Goal: Task Accomplishment & Management: Manage account settings

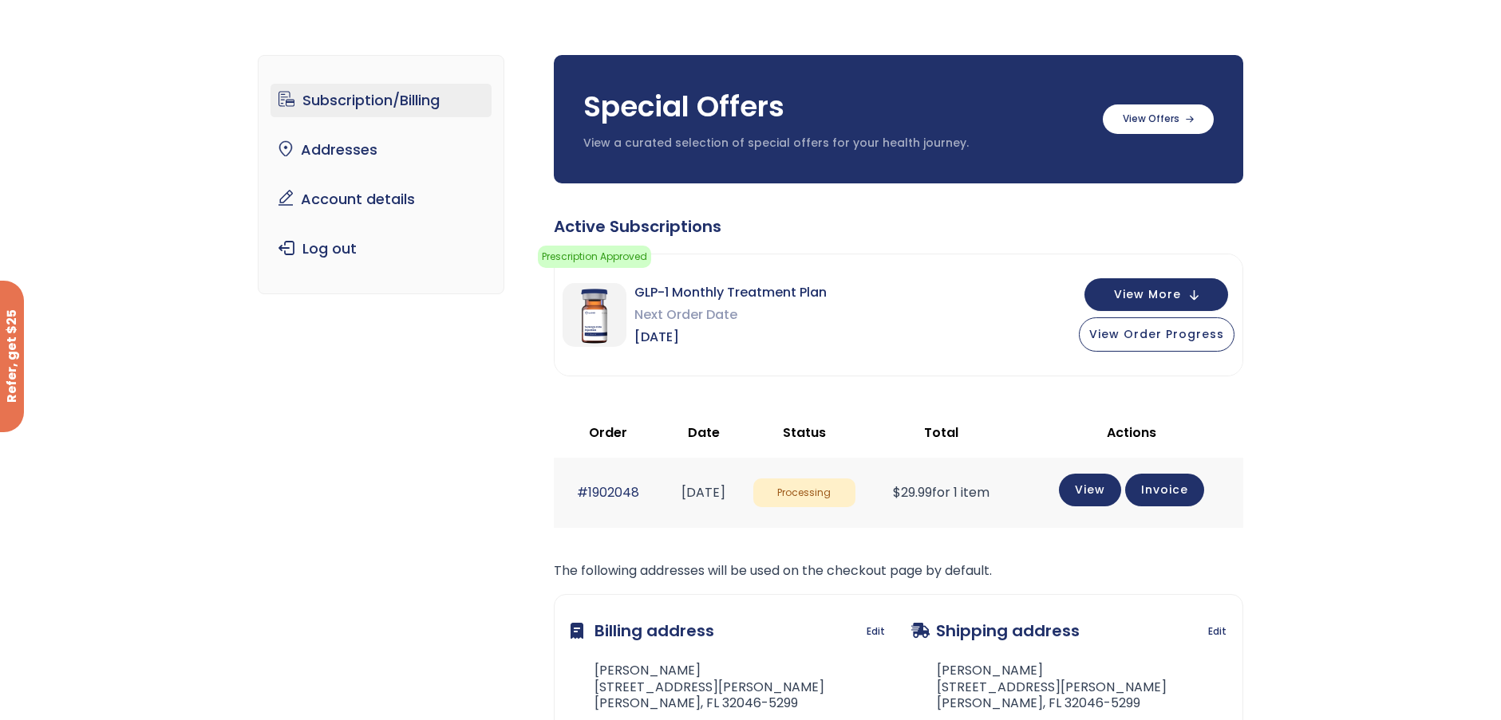
scroll to position [70, 0]
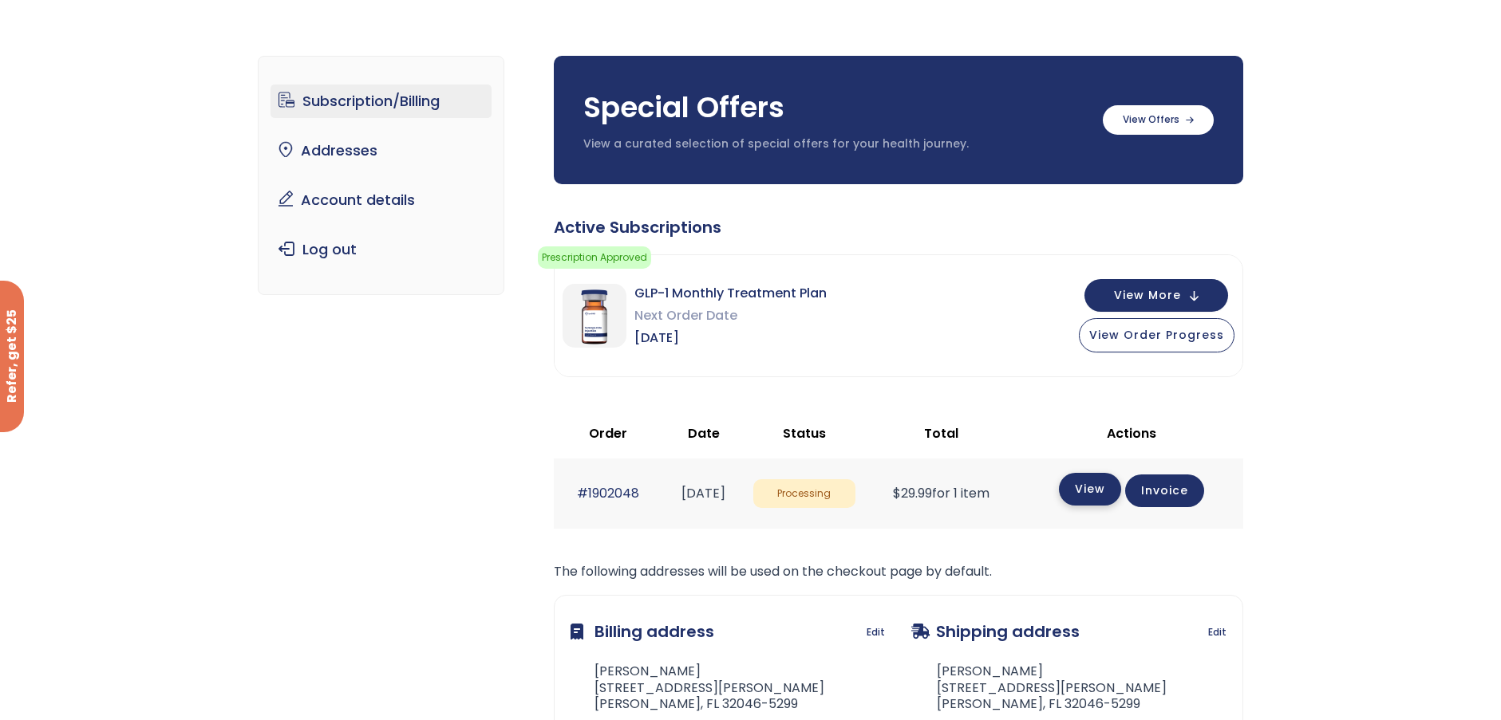
click at [1098, 492] on link "View" at bounding box center [1090, 489] width 62 height 33
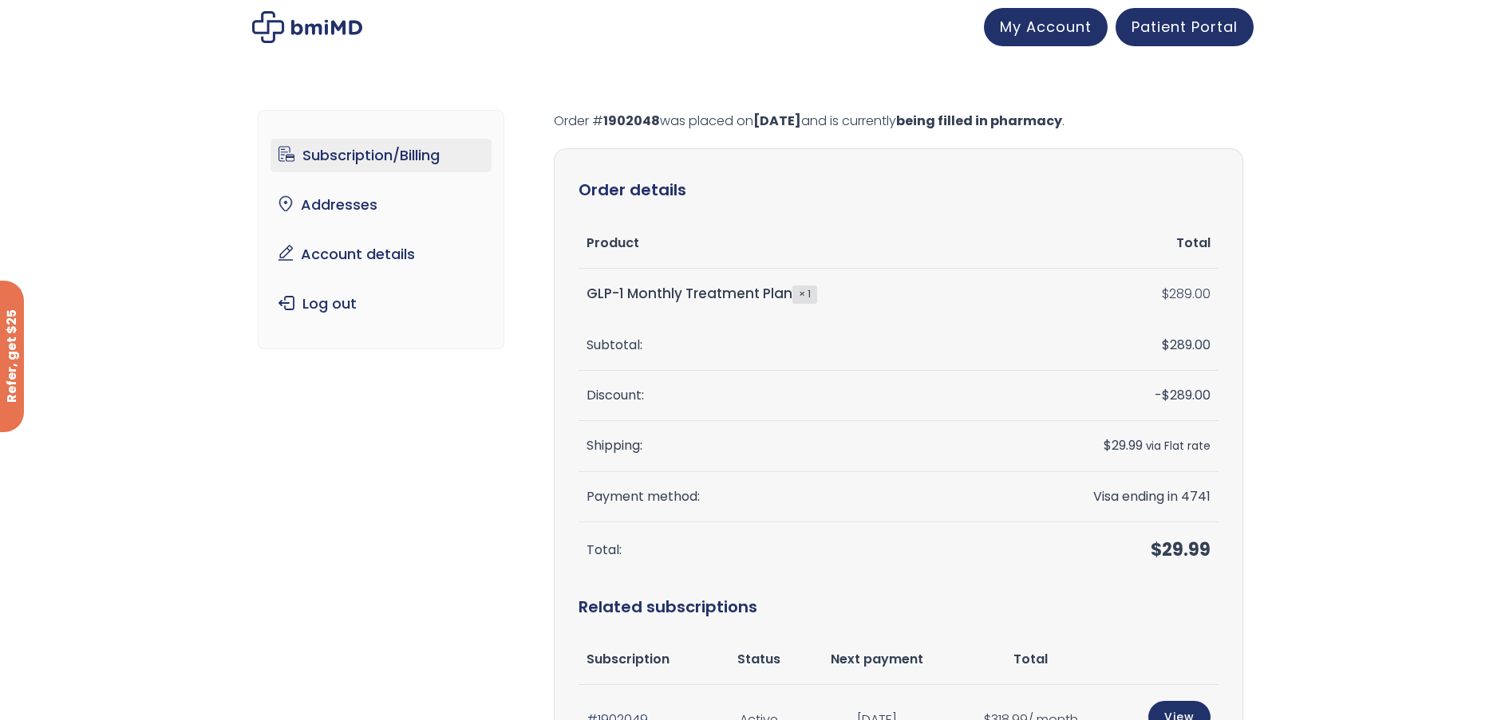
click at [418, 152] on link "Subscription/Billing" at bounding box center [380, 156] width 221 height 34
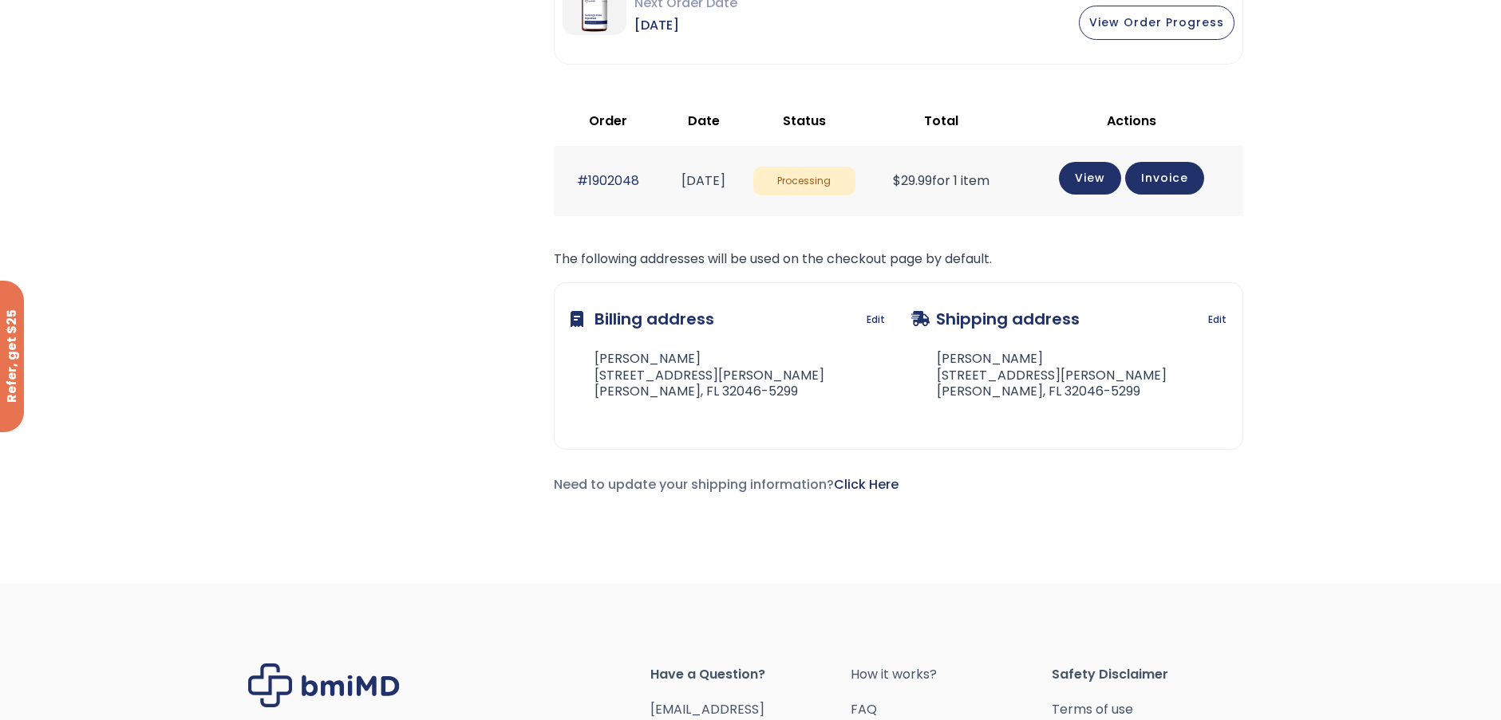
scroll to position [629, 0]
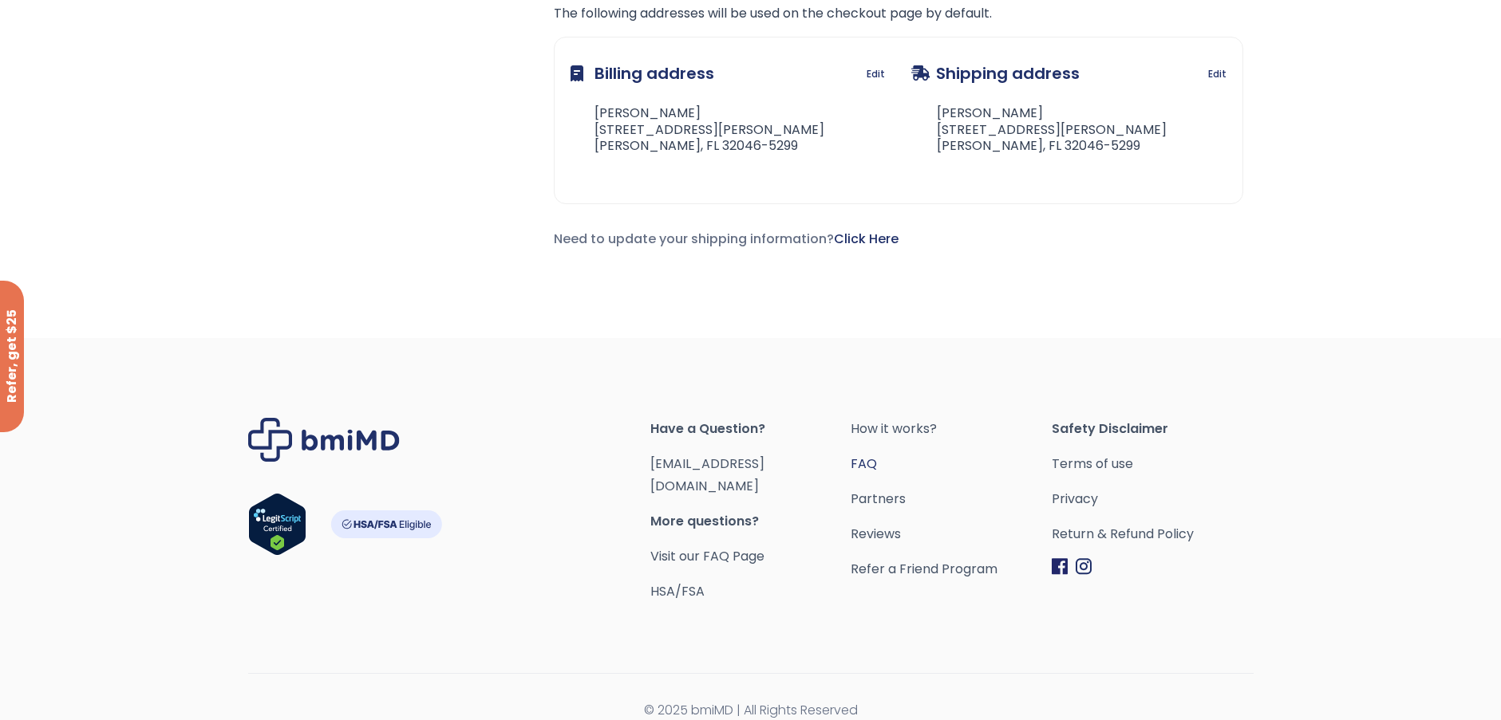
click at [861, 461] on link "FAQ" at bounding box center [950, 464] width 201 height 22
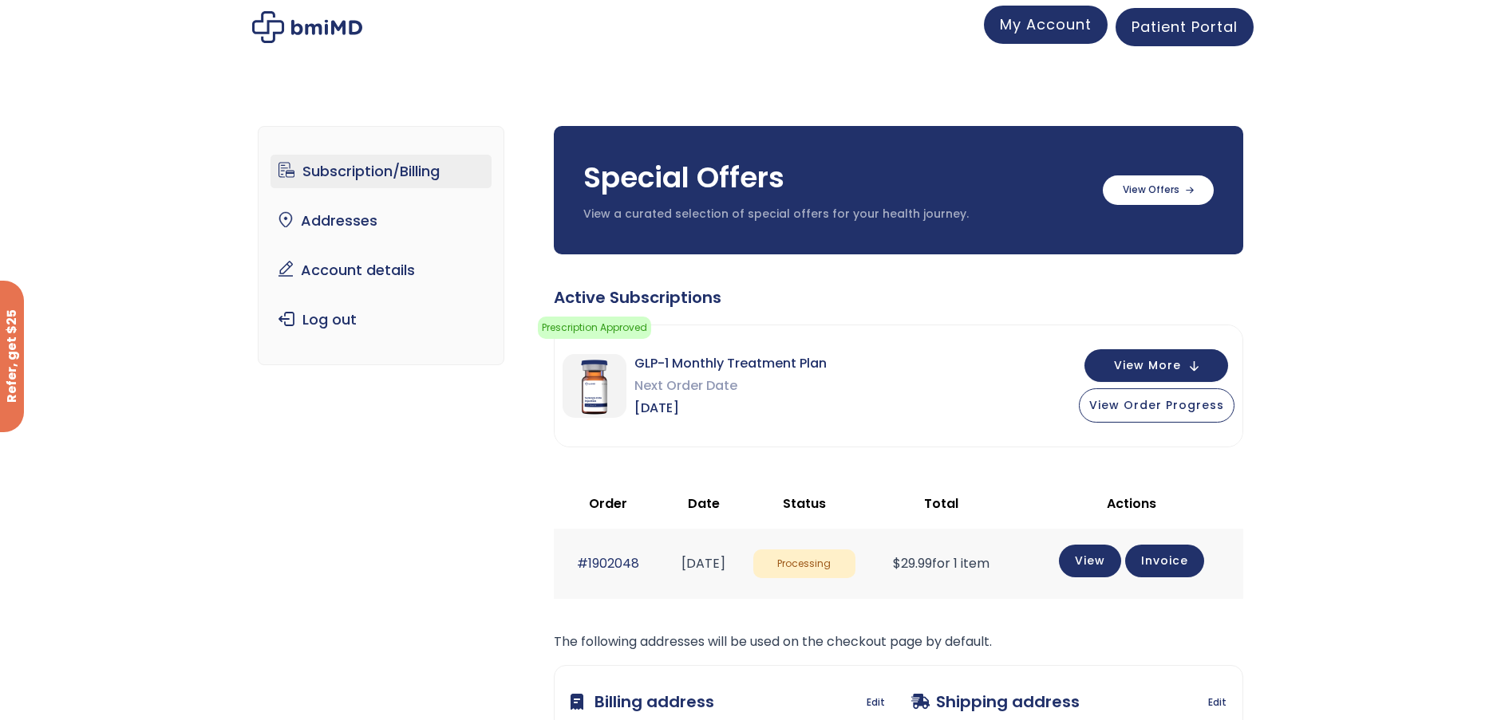
click at [1025, 30] on span "My Account" at bounding box center [1046, 24] width 92 height 20
click at [1106, 361] on button "View More" at bounding box center [1156, 364] width 144 height 33
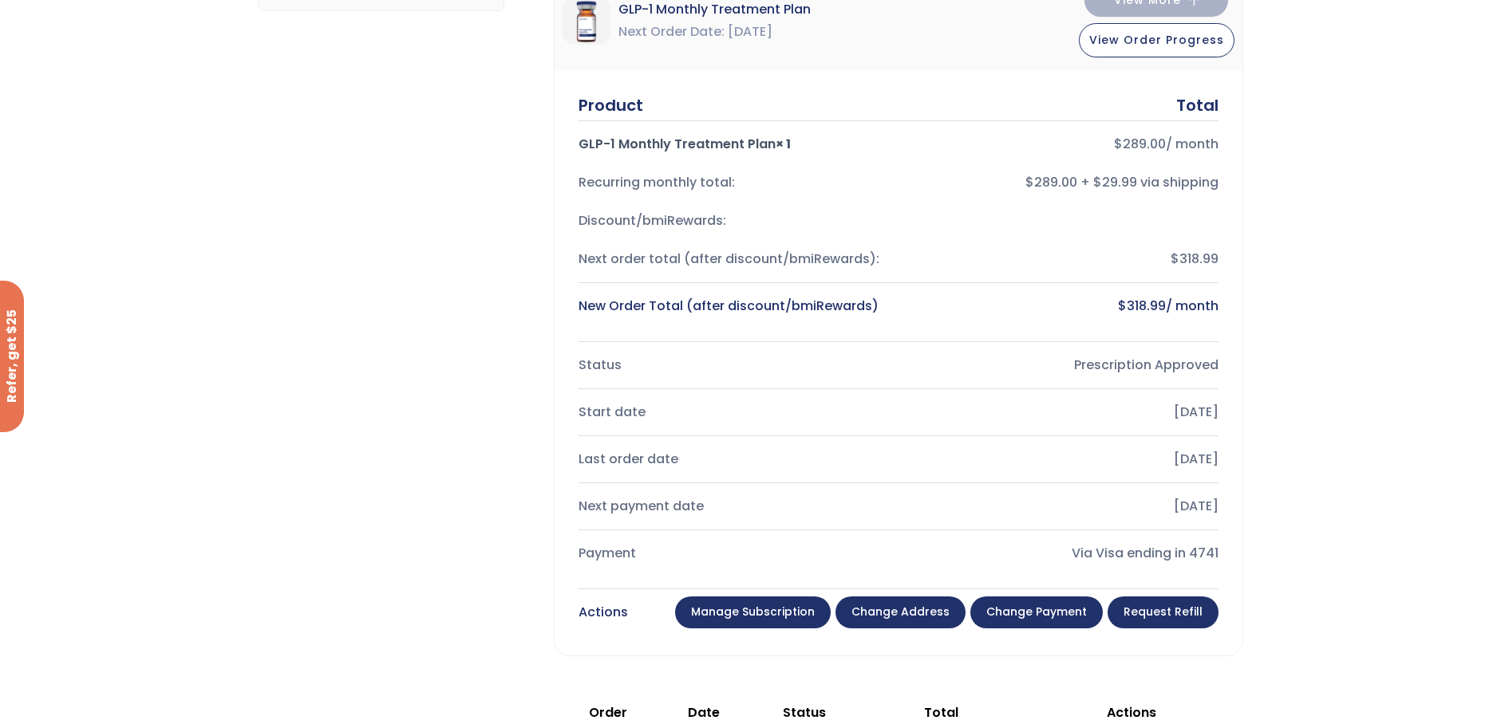
scroll to position [399, 0]
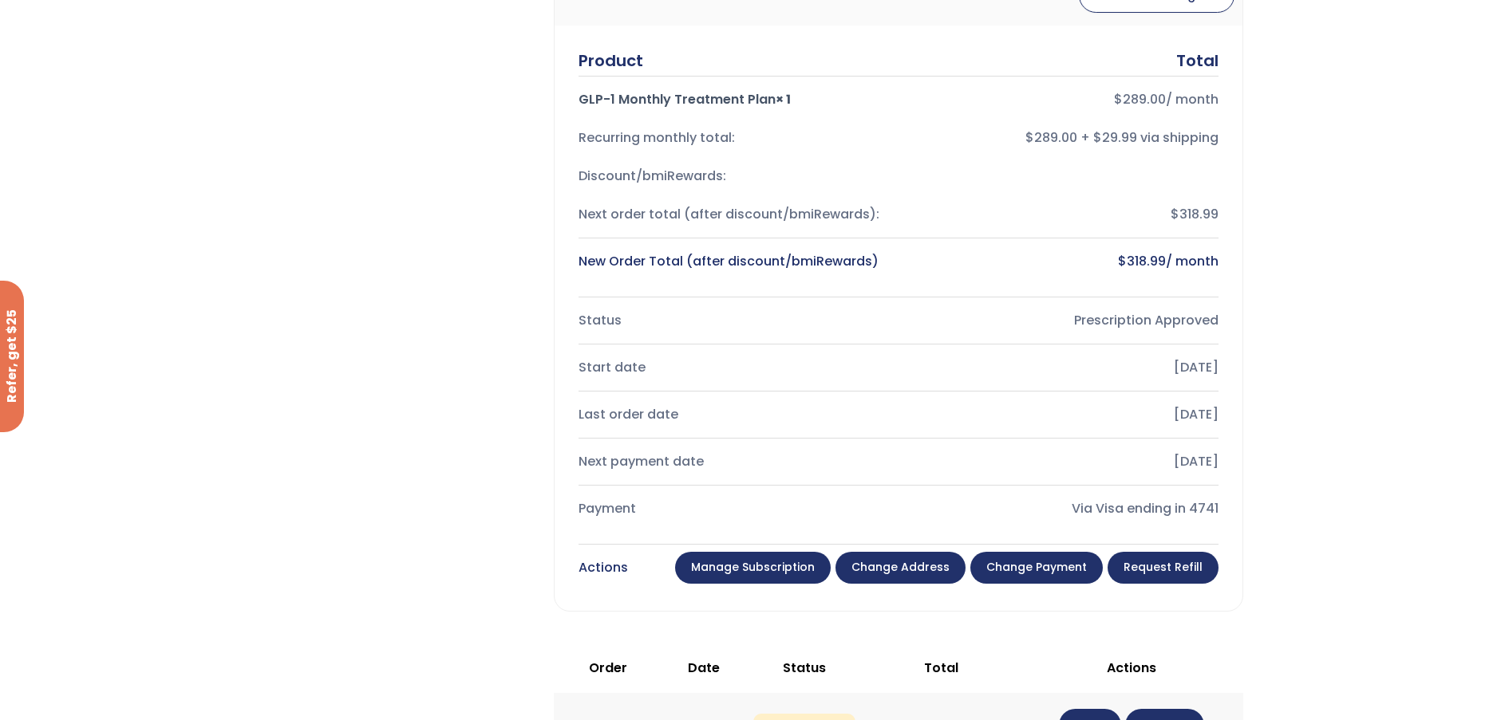
click at [763, 563] on link "Manage Subscription" at bounding box center [753, 568] width 156 height 32
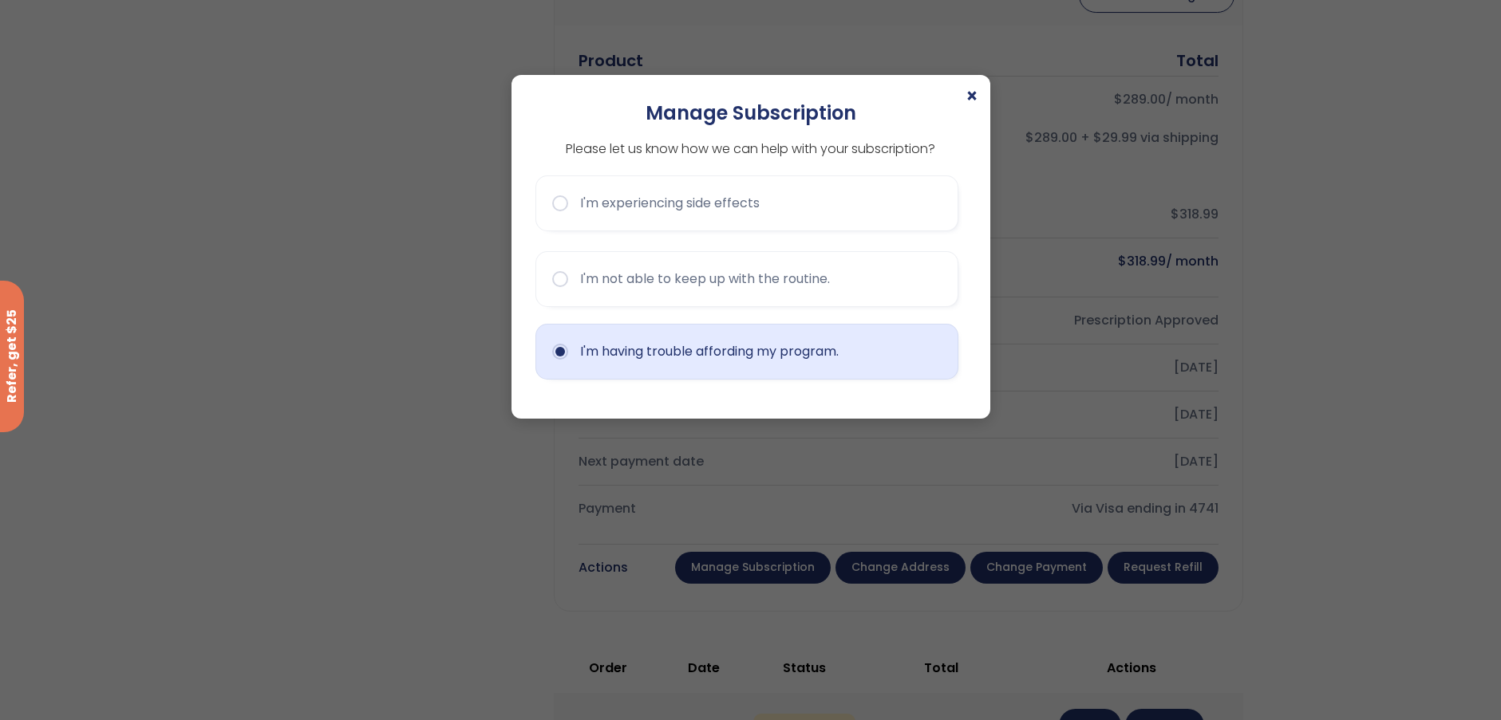
click at [688, 360] on button "I'm having trouble affording my program." at bounding box center [746, 352] width 423 height 56
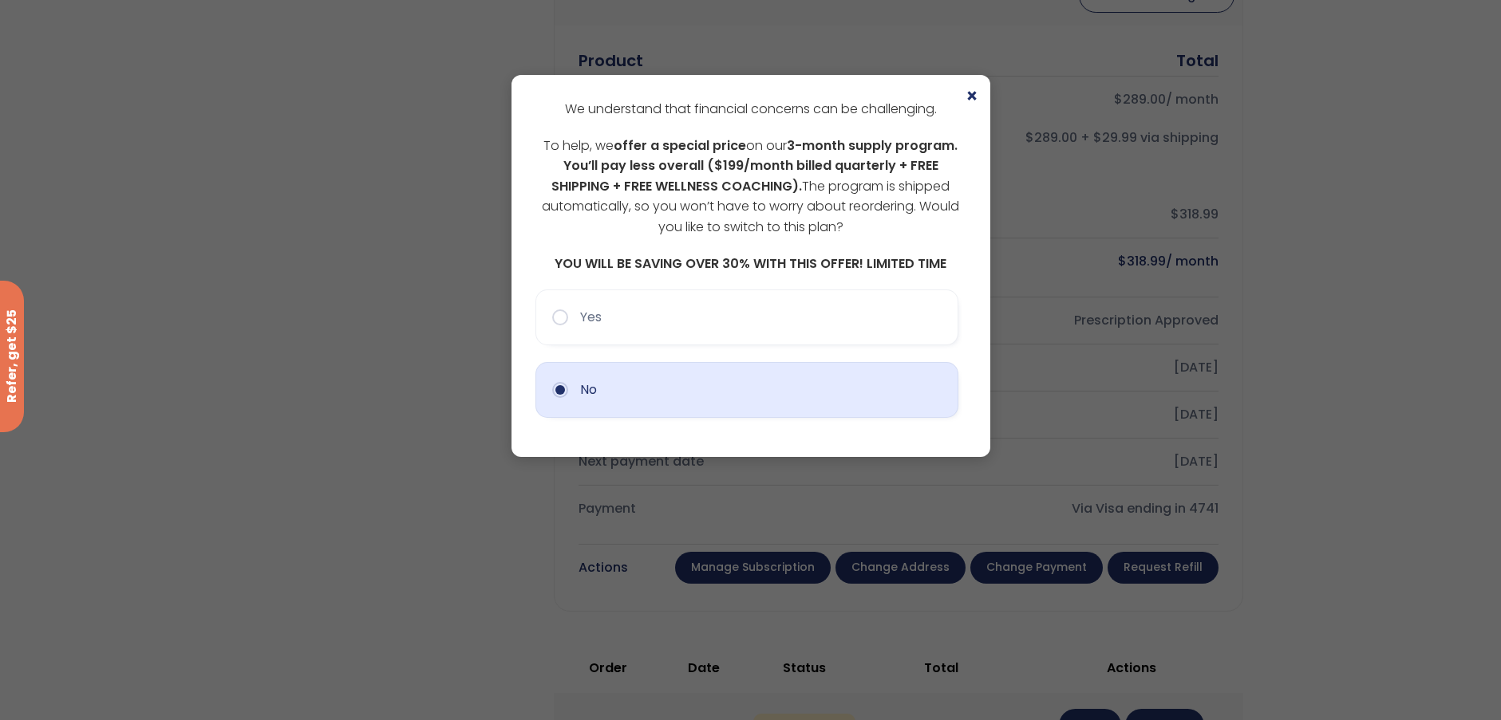
click at [564, 391] on button "No" at bounding box center [746, 390] width 423 height 56
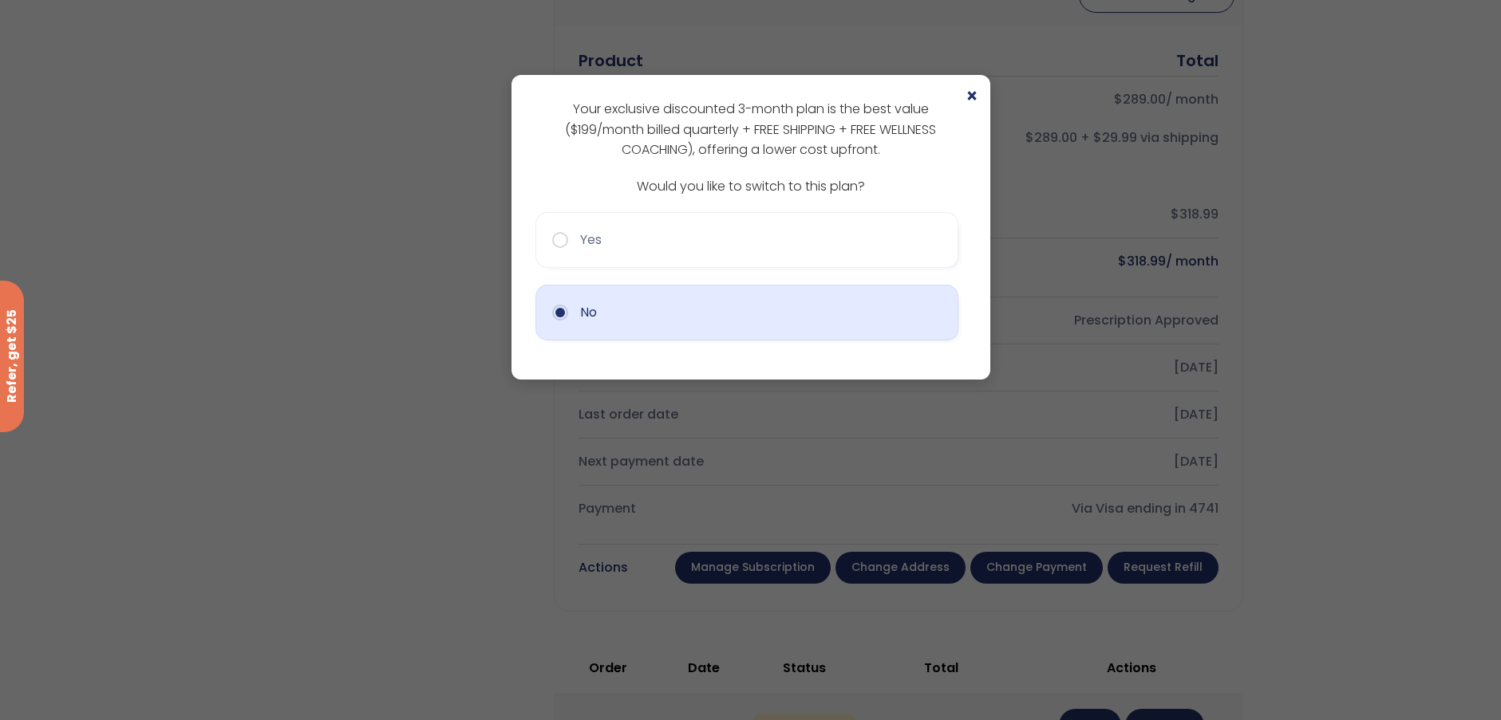
click at [573, 335] on button "No" at bounding box center [746, 313] width 423 height 56
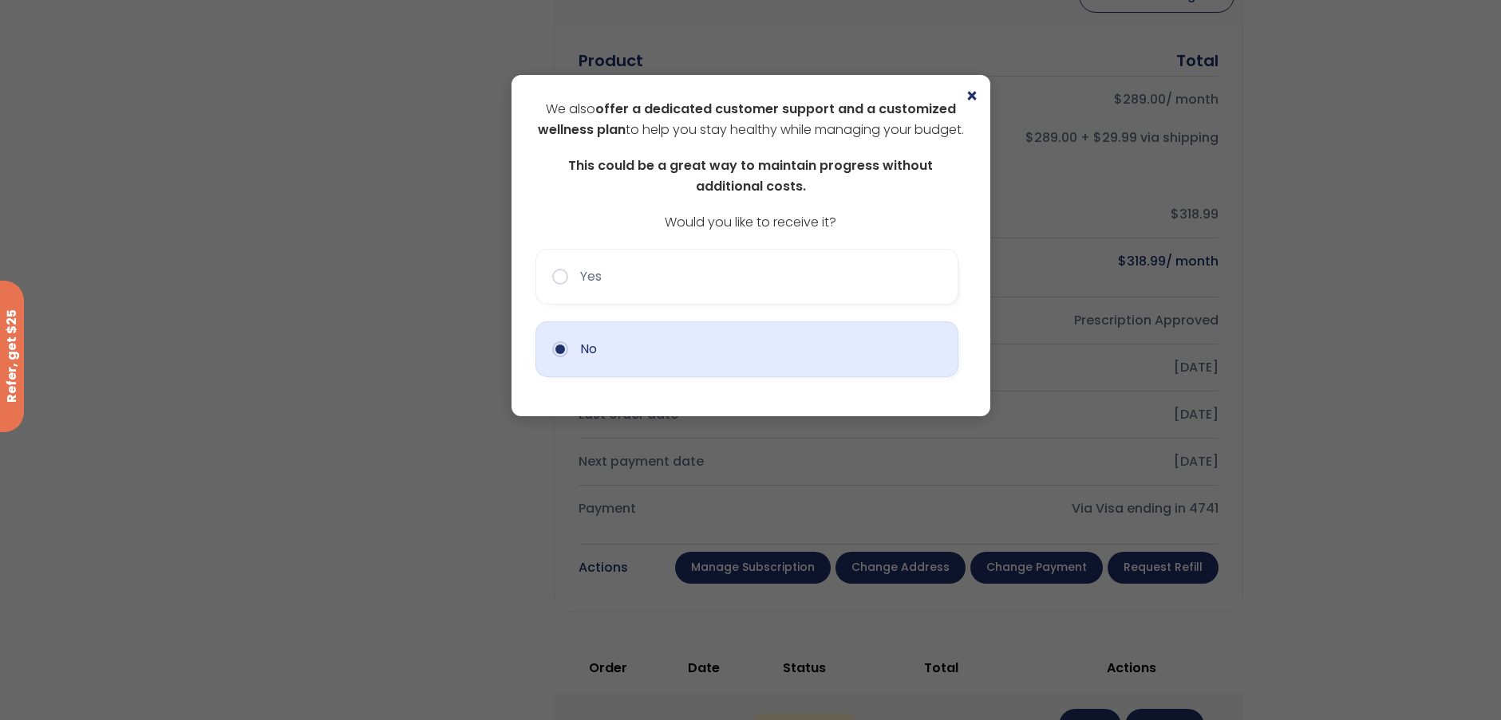
click at [554, 377] on button "No" at bounding box center [746, 349] width 423 height 56
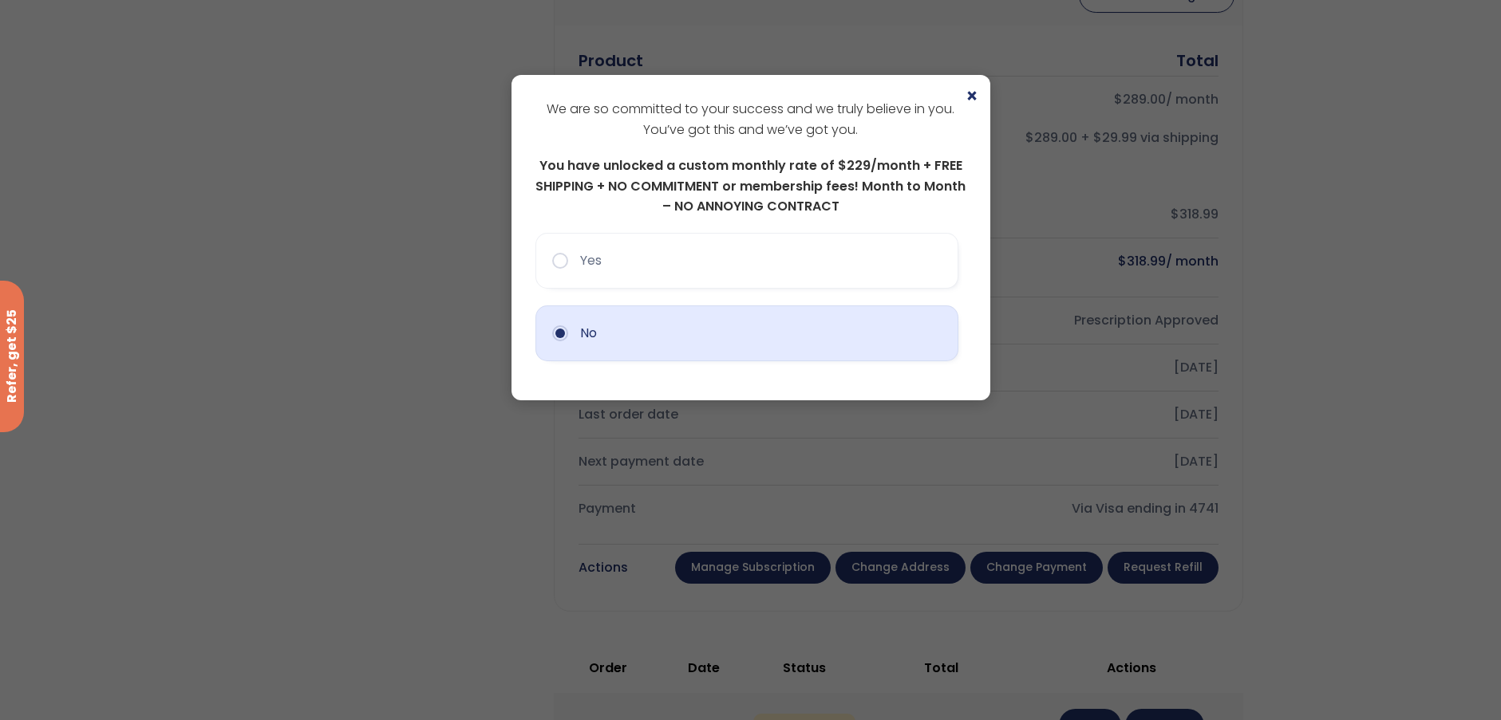
click at [612, 319] on button "No" at bounding box center [746, 334] width 423 height 56
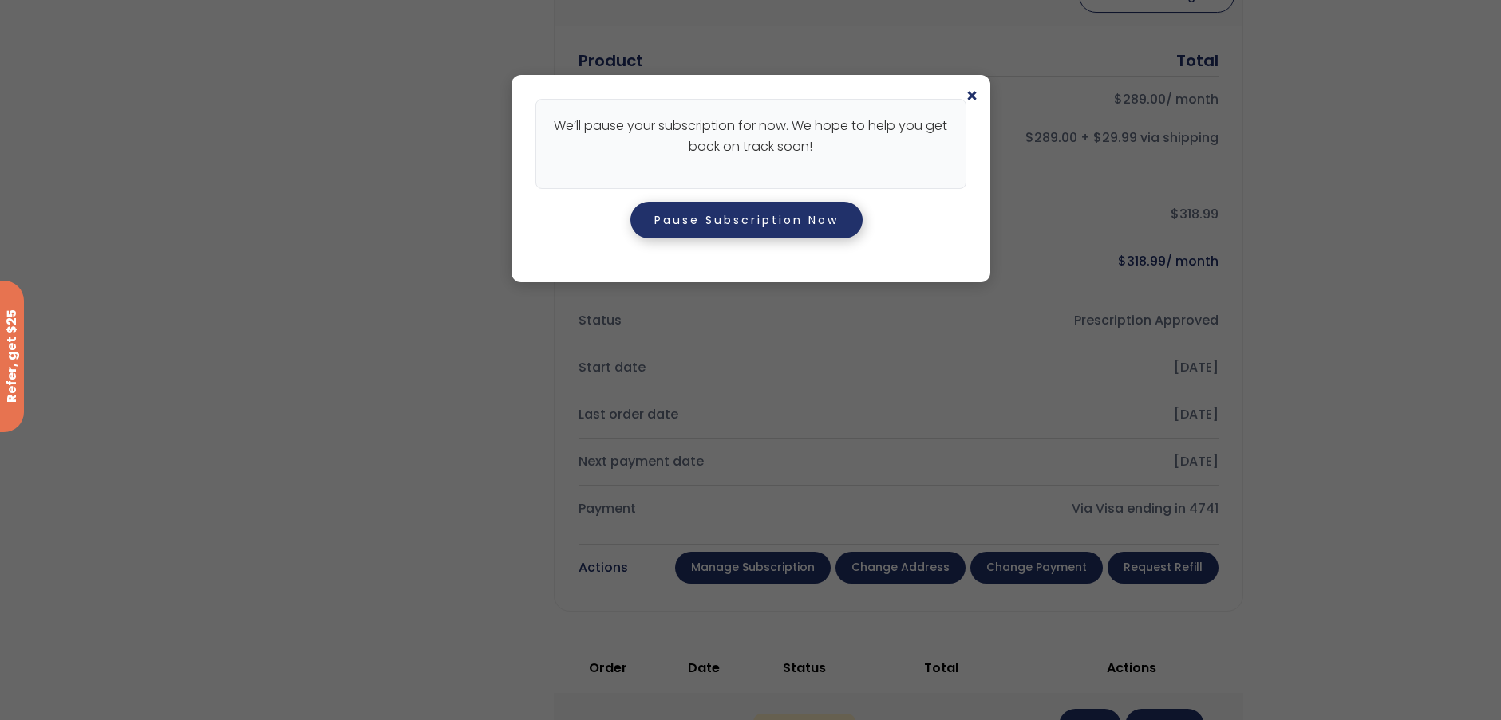
click at [724, 221] on button "Pause Subscription Now" at bounding box center [746, 220] width 232 height 37
